Goal: Task Accomplishment & Management: Complete application form

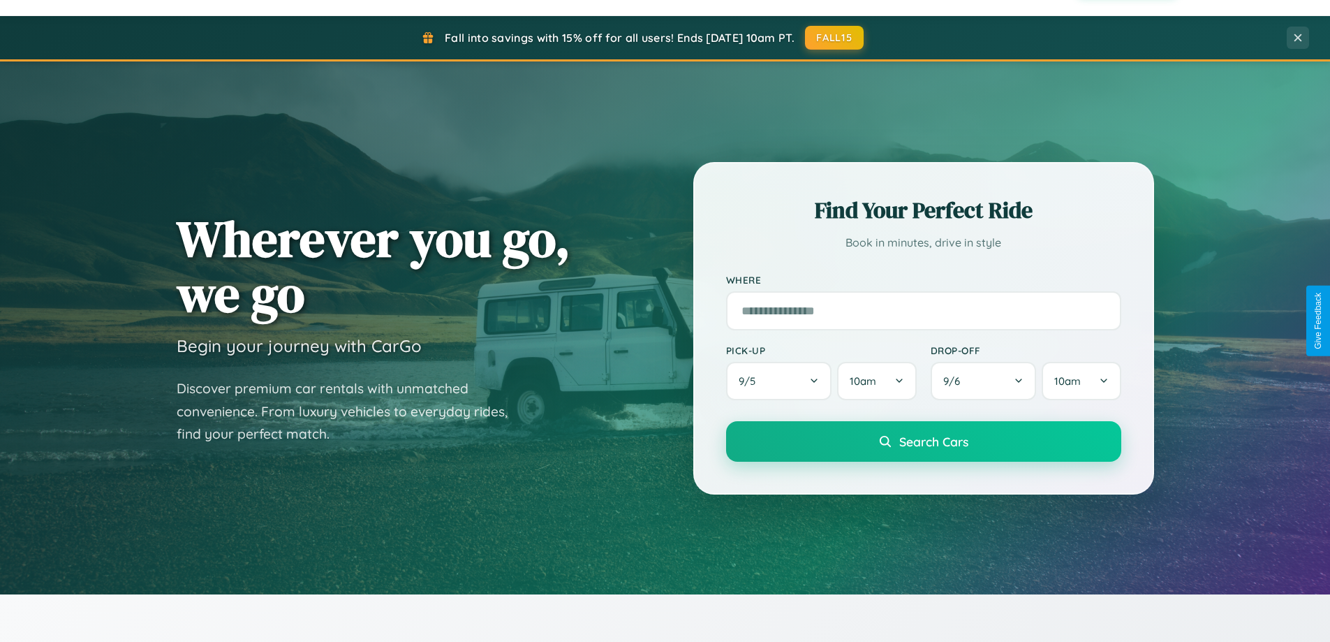
scroll to position [602, 0]
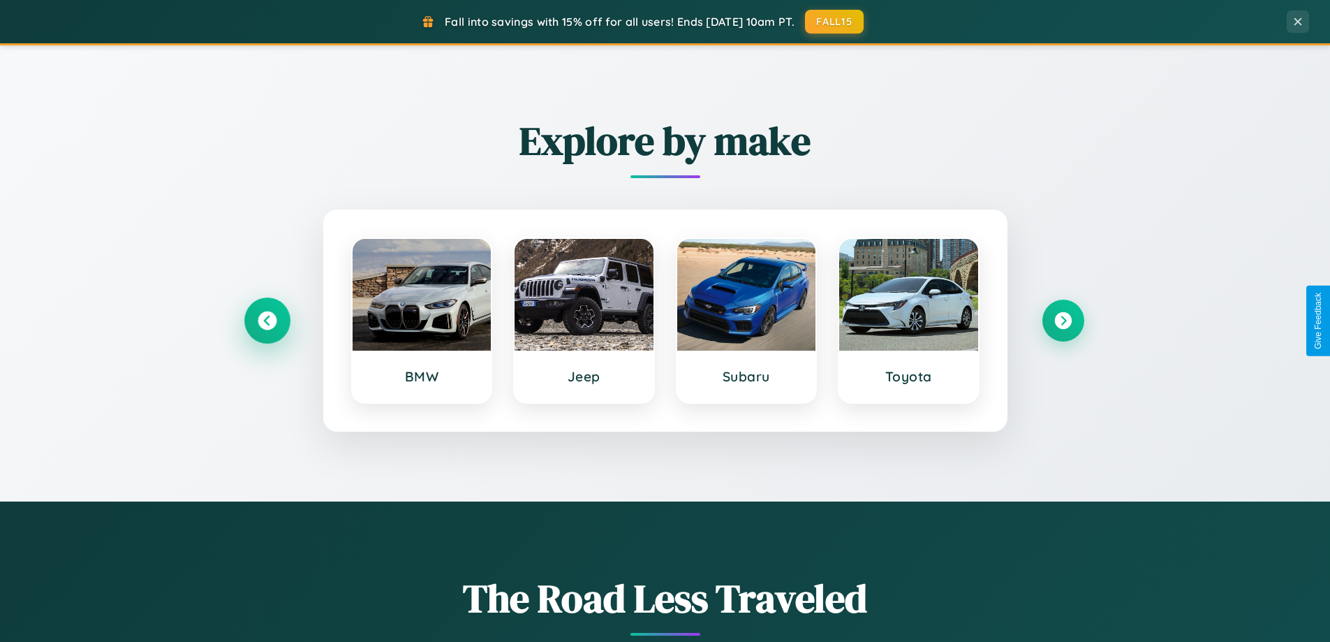
click at [267, 321] on icon at bounding box center [267, 320] width 19 height 19
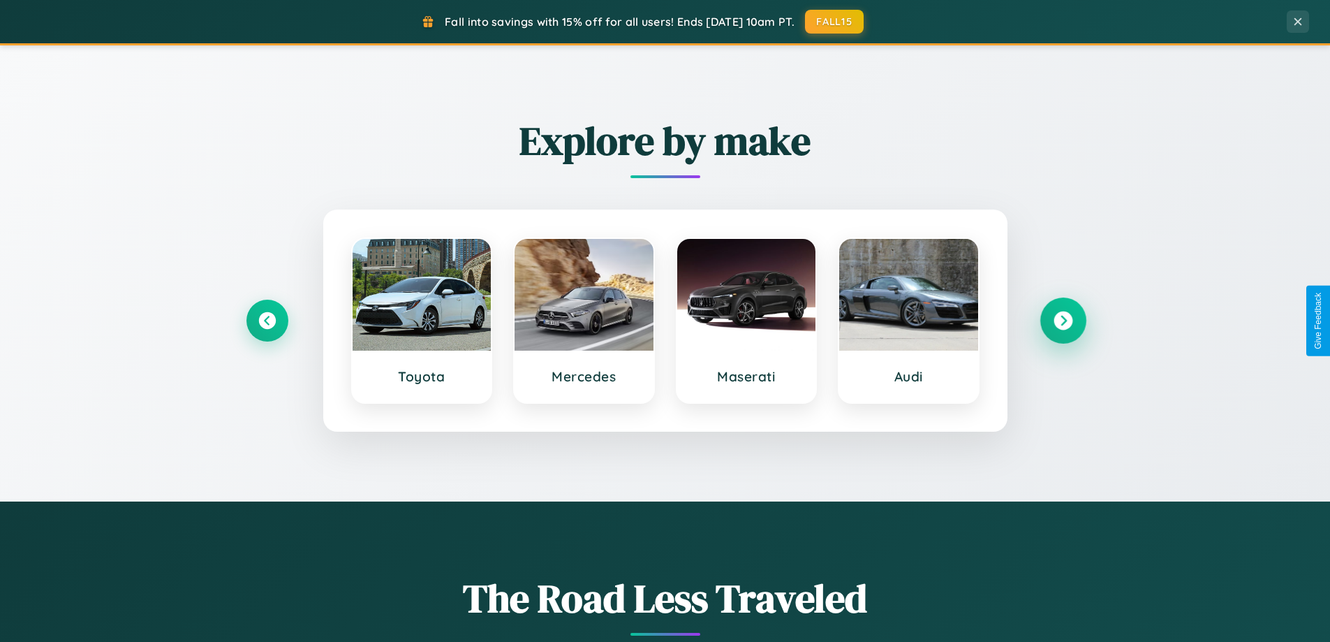
click at [1063, 321] on icon at bounding box center [1063, 320] width 19 height 19
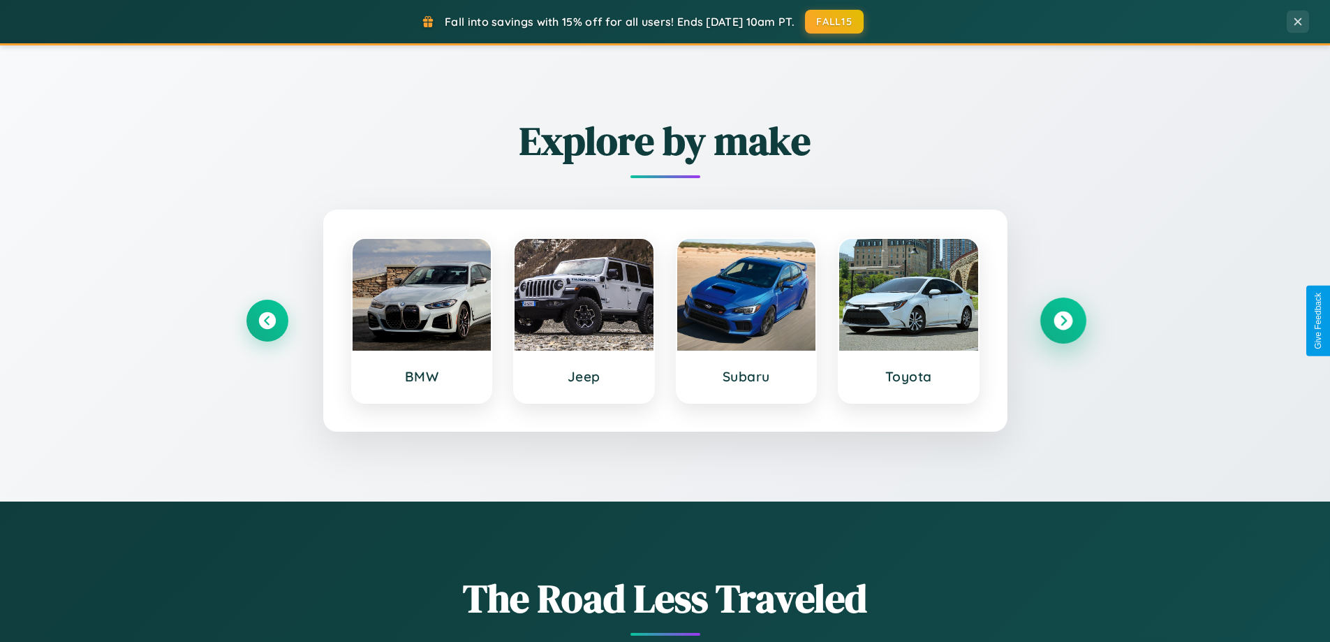
click at [1063, 321] on icon at bounding box center [1063, 320] width 19 height 19
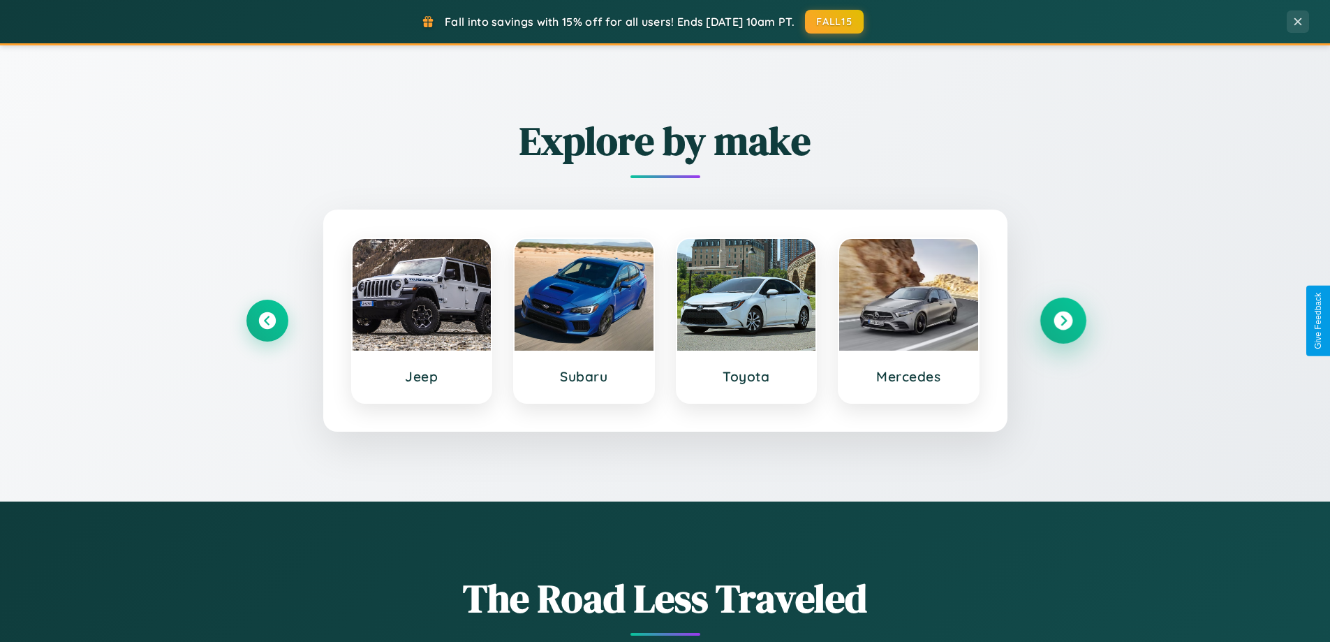
click at [1063, 321] on icon at bounding box center [1063, 320] width 19 height 19
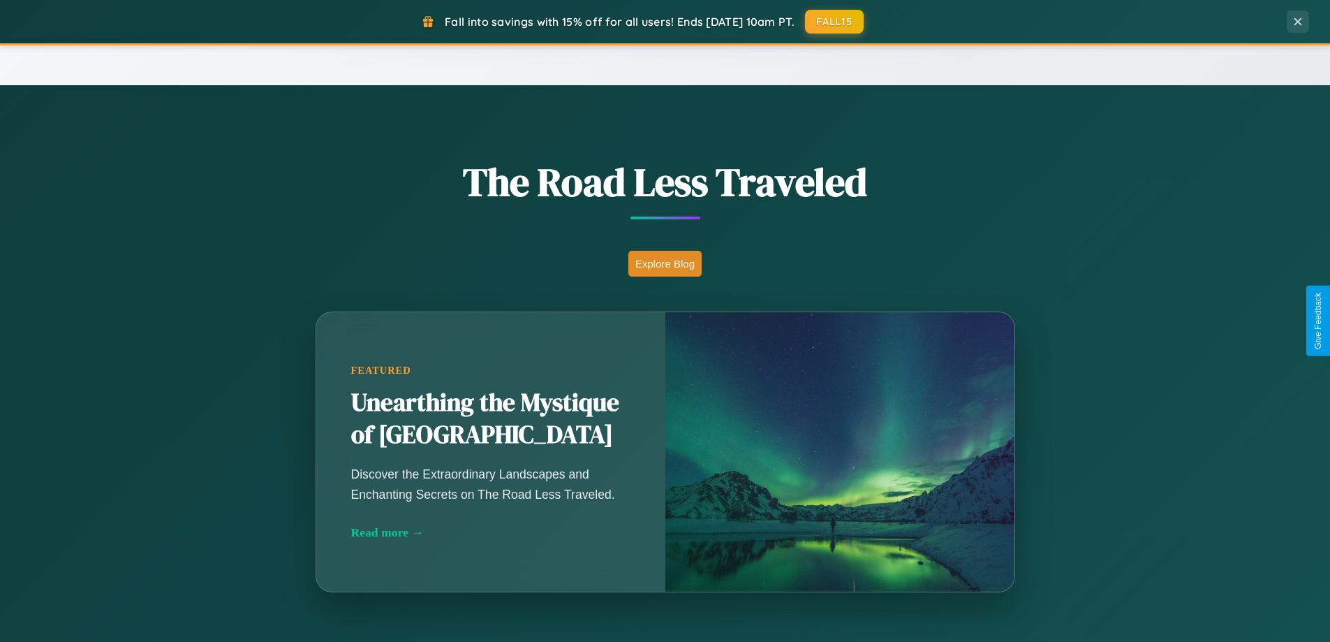
scroll to position [2687, 0]
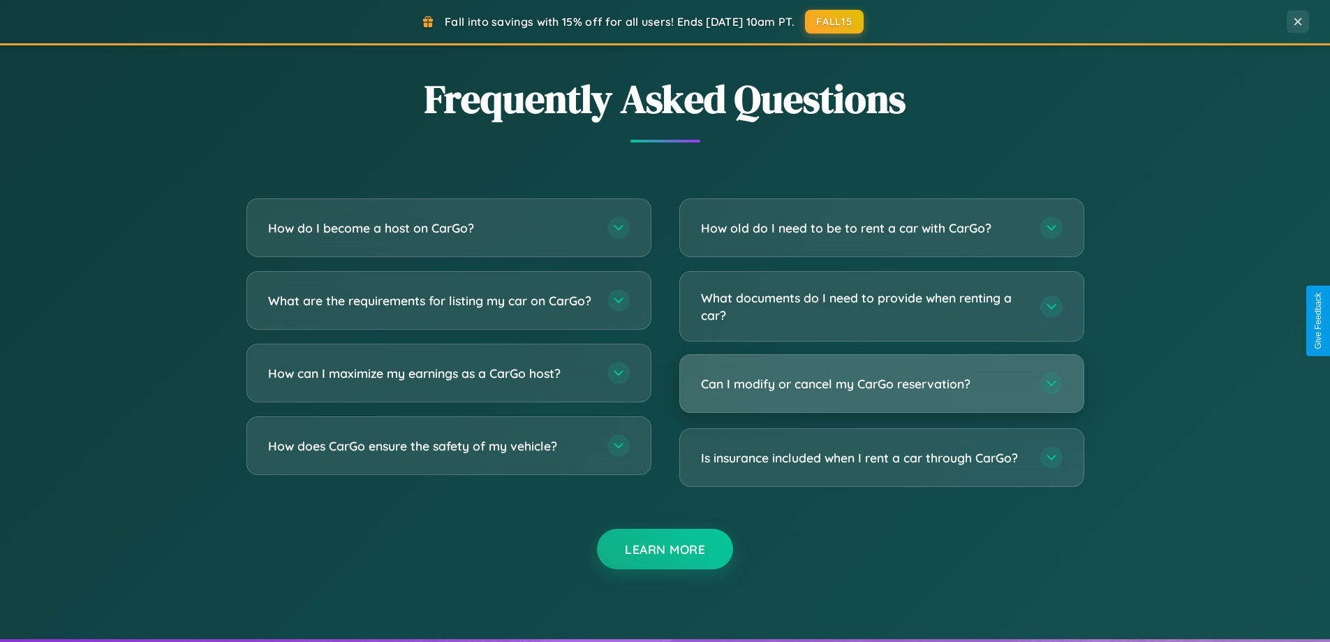
click at [881, 383] on h3 "Can I modify or cancel my CarGo reservation?" at bounding box center [863, 383] width 325 height 17
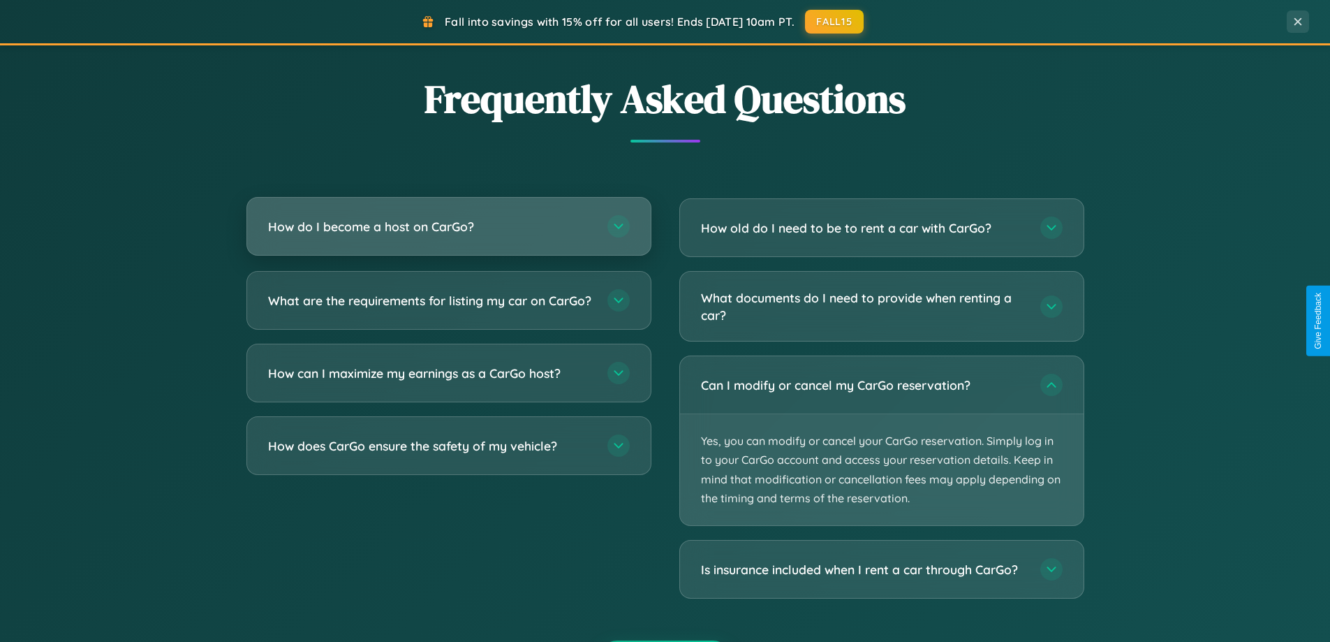
click at [448, 226] on h3 "How do I become a host on CarGo?" at bounding box center [430, 226] width 325 height 17
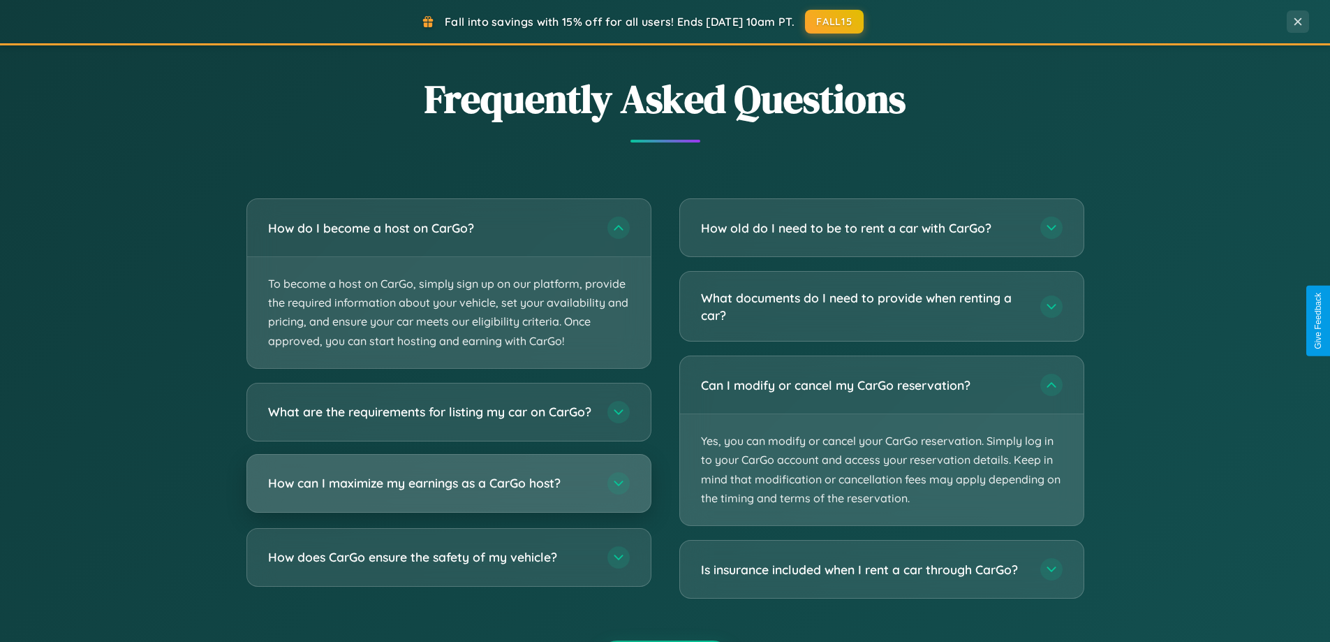
click at [448, 492] on h3 "How can I maximize my earnings as a CarGo host?" at bounding box center [430, 482] width 325 height 17
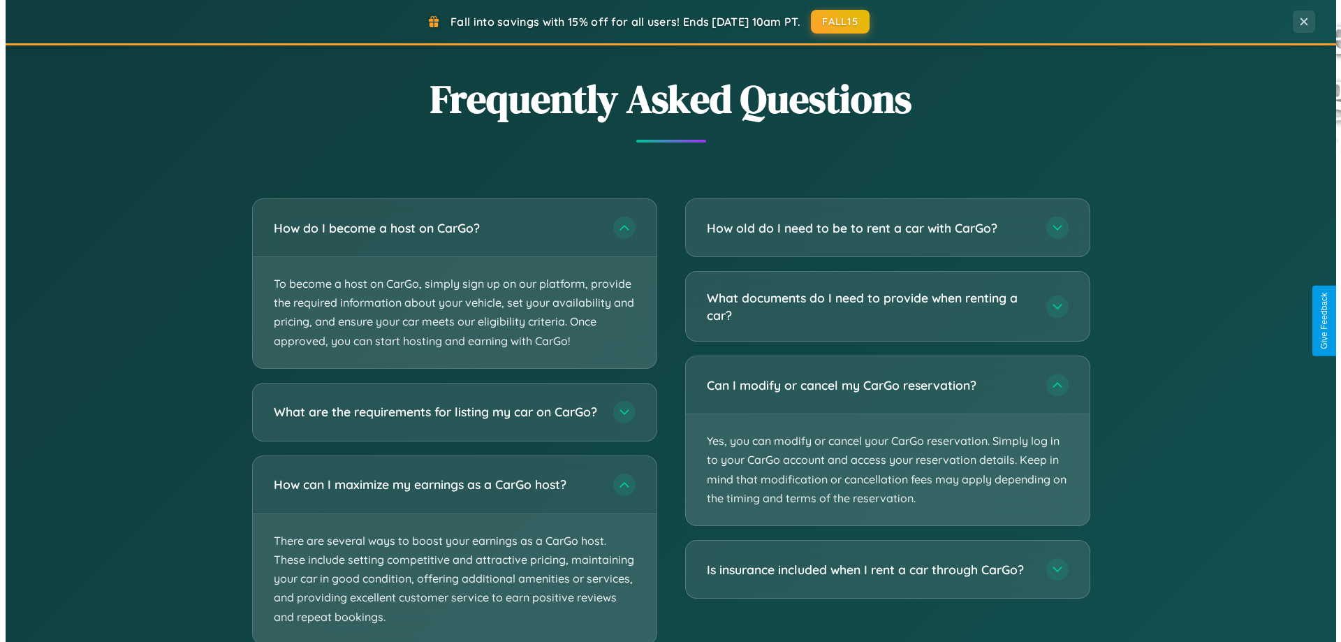
scroll to position [0, 0]
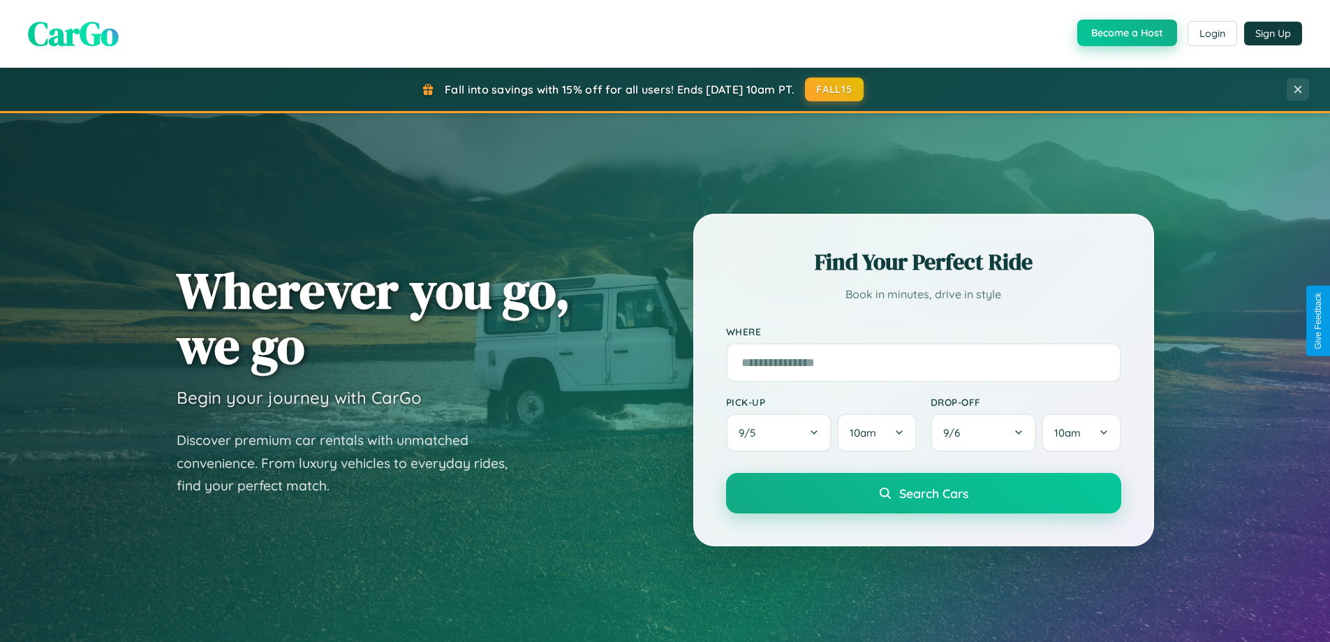
click at [1126, 34] on button "Become a Host" at bounding box center [1127, 33] width 100 height 27
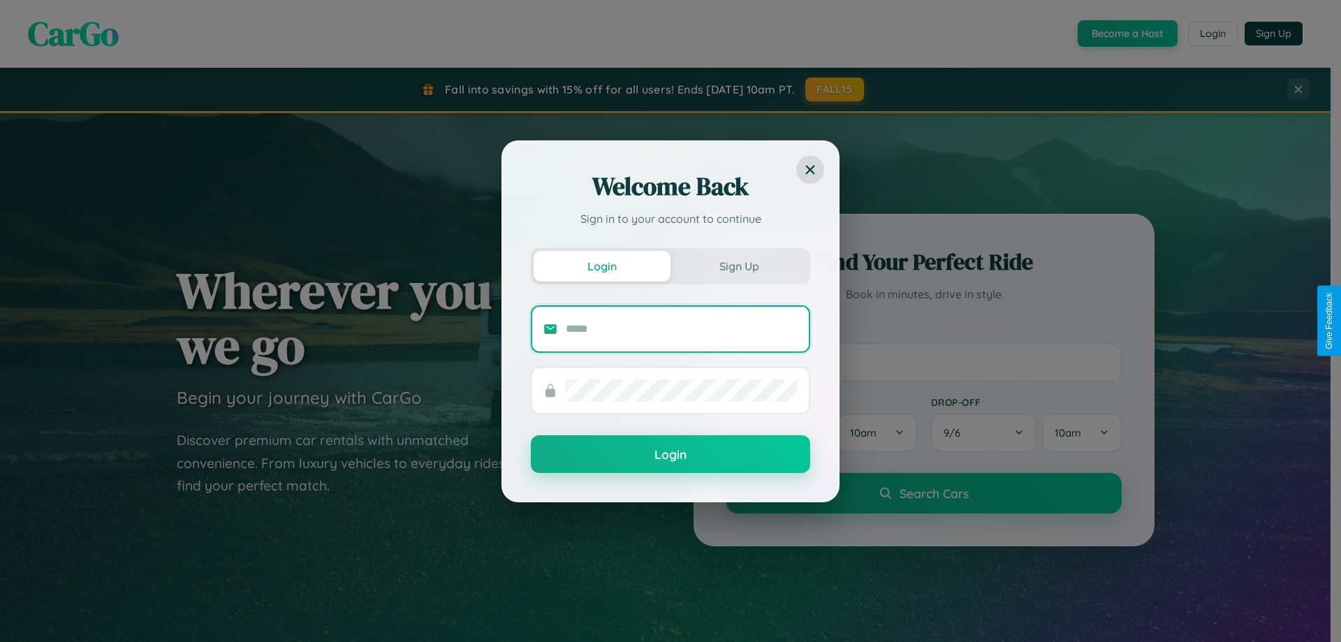
click at [682, 328] on input "text" at bounding box center [682, 329] width 232 height 22
type input "**********"
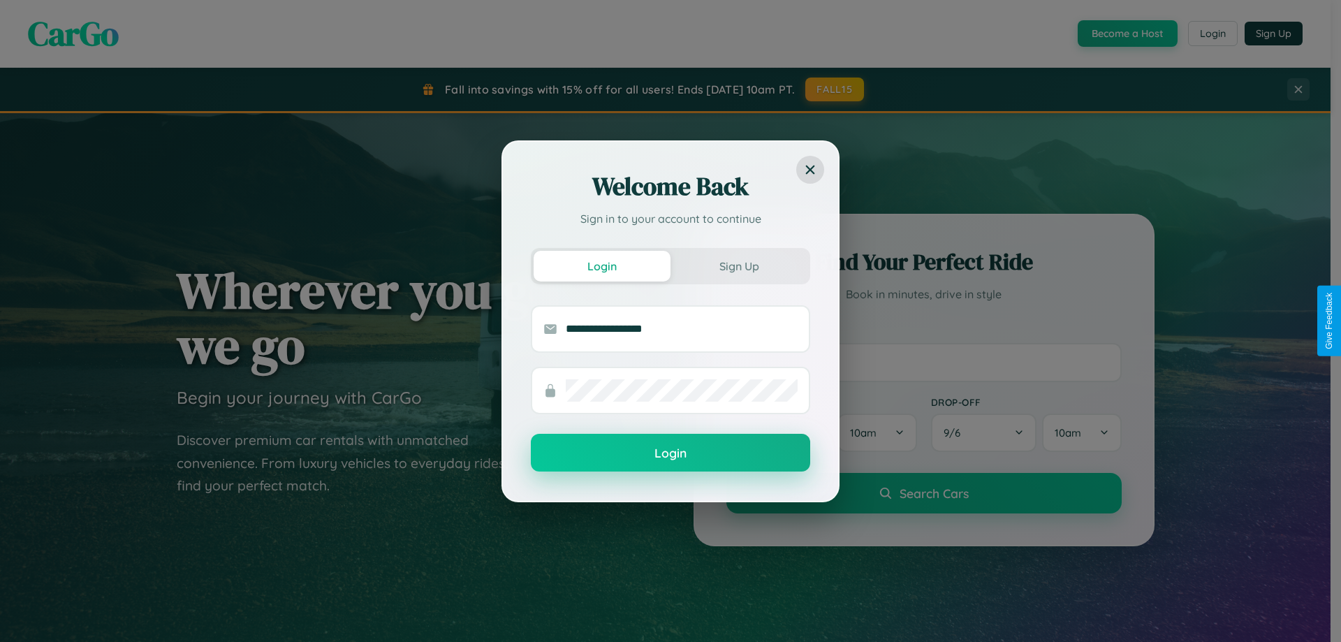
click at [670, 452] on button "Login" at bounding box center [670, 453] width 279 height 38
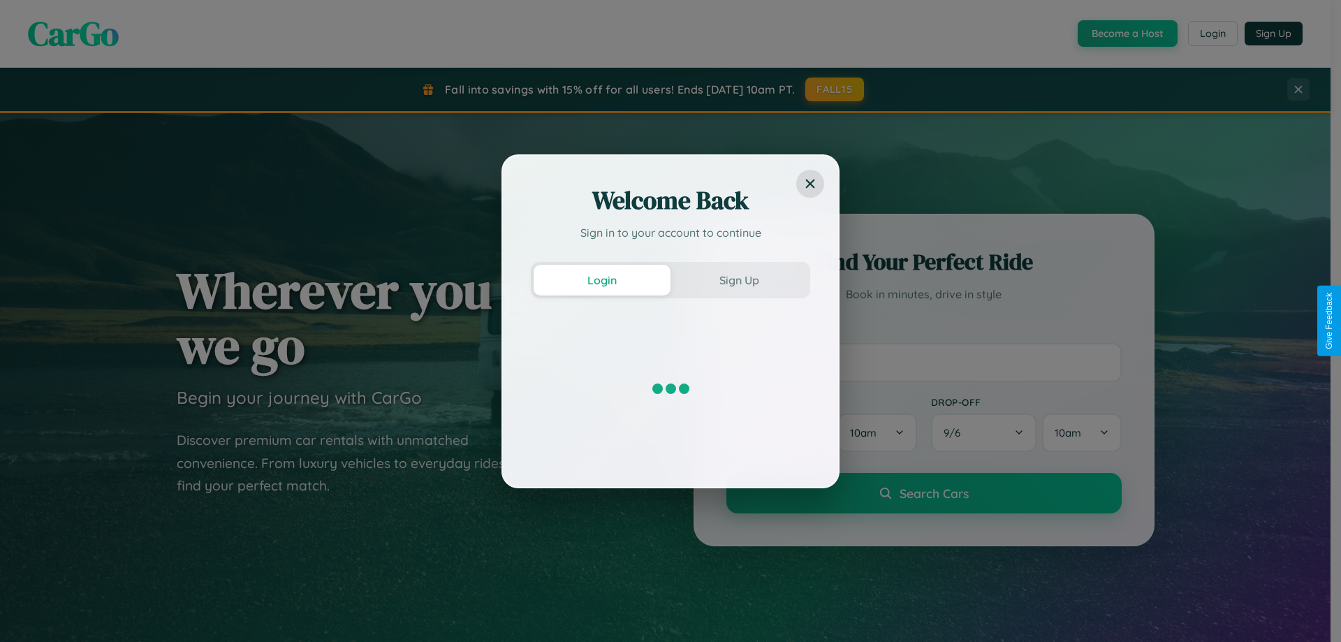
click at [1126, 34] on div "Welcome Back Sign in to your account to continue Login Sign Up" at bounding box center [670, 321] width 1341 height 642
click at [739, 279] on button "Sign Up" at bounding box center [738, 280] width 137 height 31
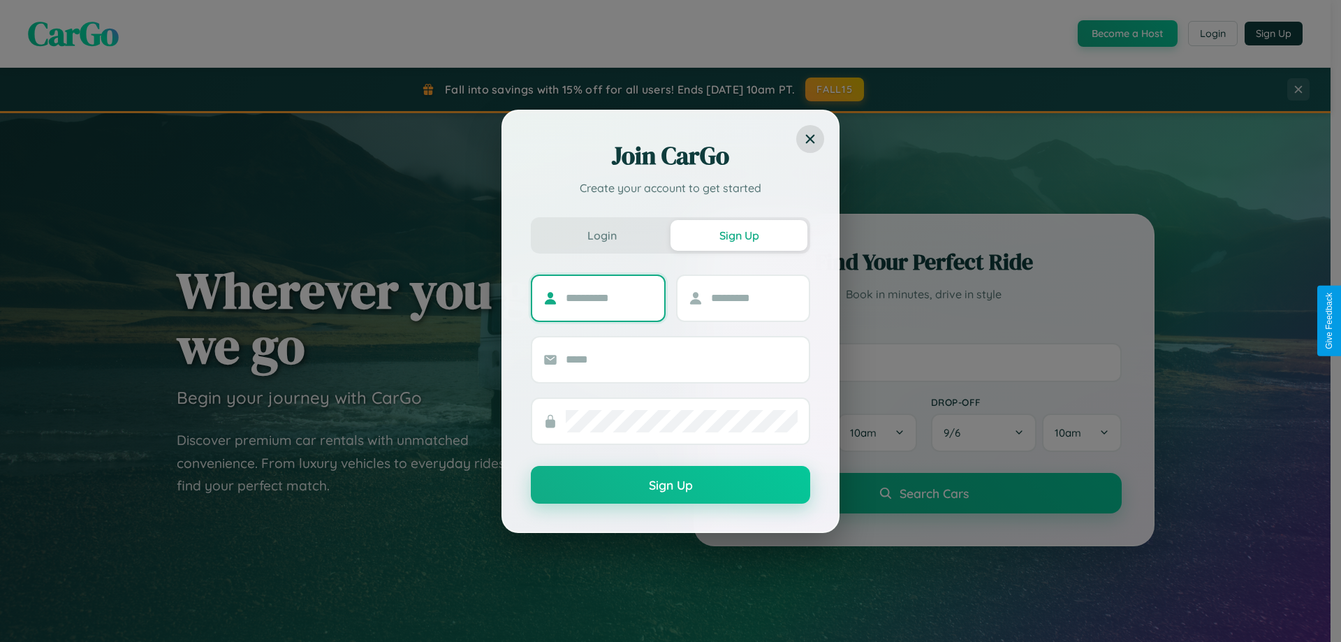
click at [609, 297] on input "text" at bounding box center [609, 298] width 87 height 22
type input "*********"
click at [753, 297] on input "text" at bounding box center [754, 298] width 87 height 22
type input "******"
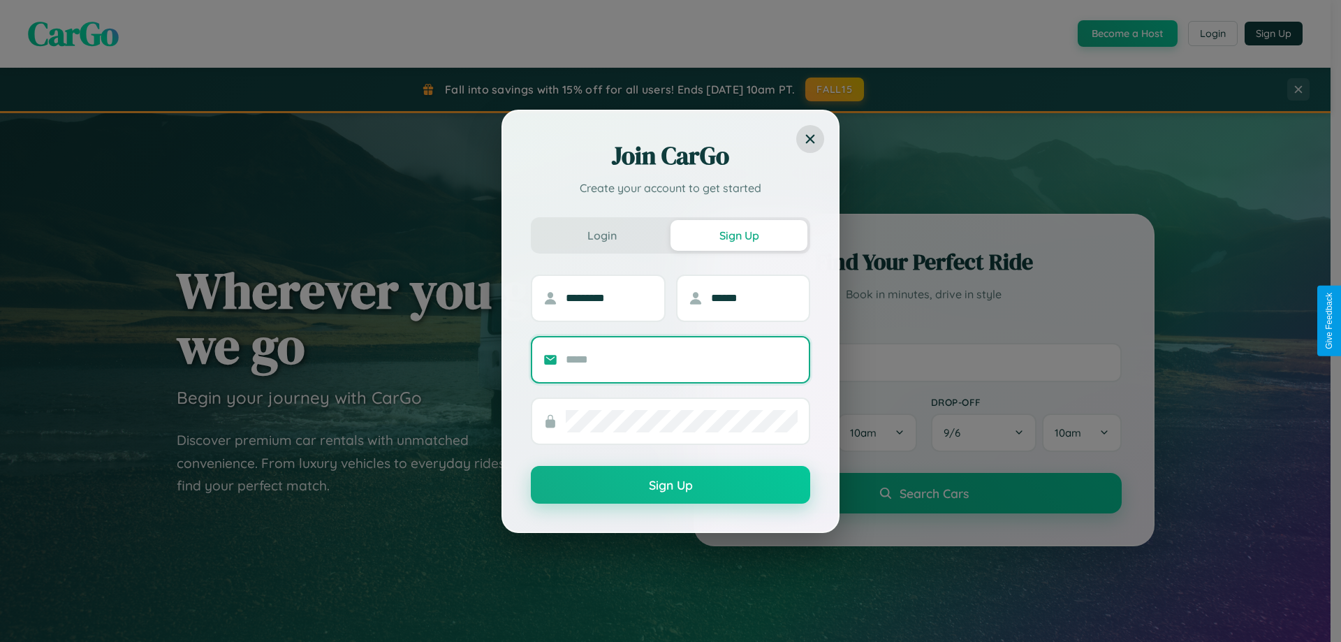
click at [682, 359] on input "text" at bounding box center [682, 359] width 232 height 22
type input "**********"
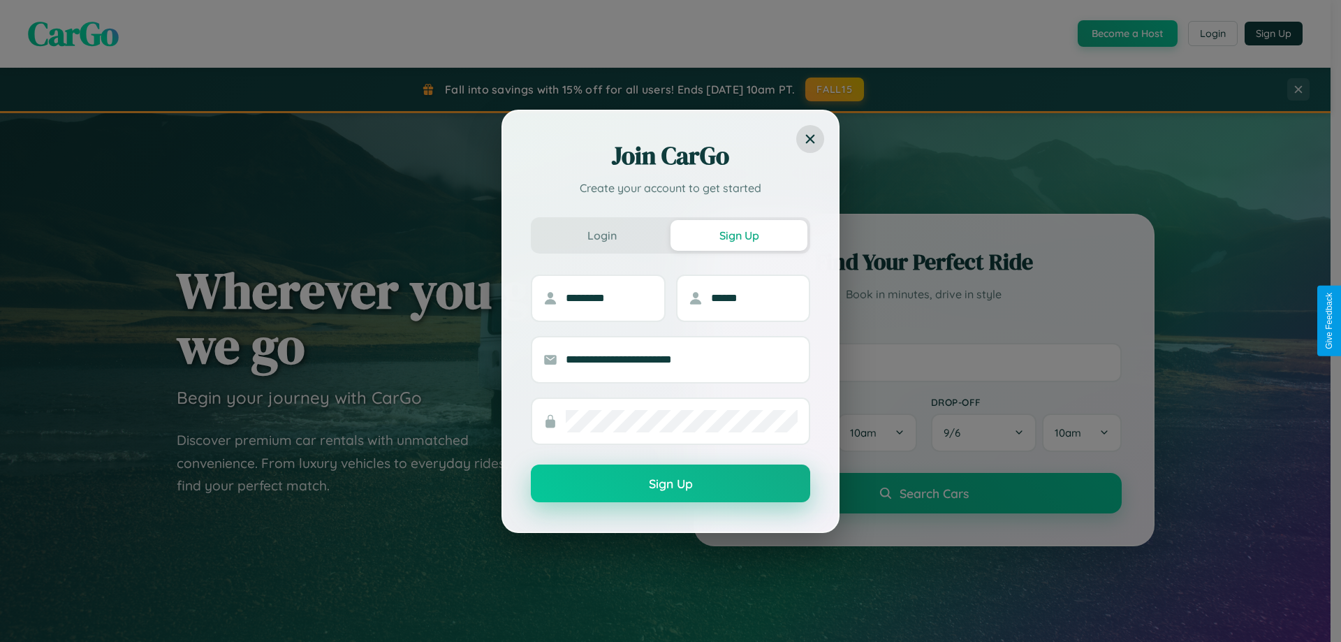
click at [670, 484] on button "Sign Up" at bounding box center [670, 483] width 279 height 38
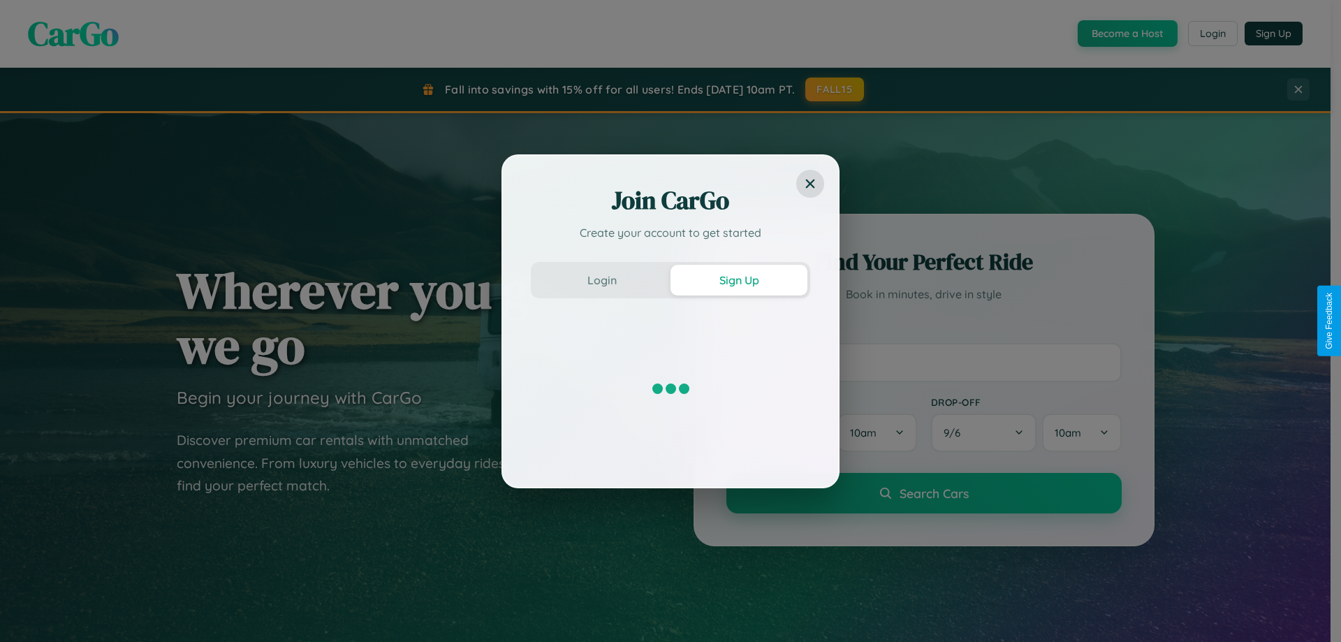
click at [1126, 34] on div "Join CarGo Create your account to get started Login Sign Up" at bounding box center [670, 321] width 1341 height 642
